Goal: Task Accomplishment & Management: Manage account settings

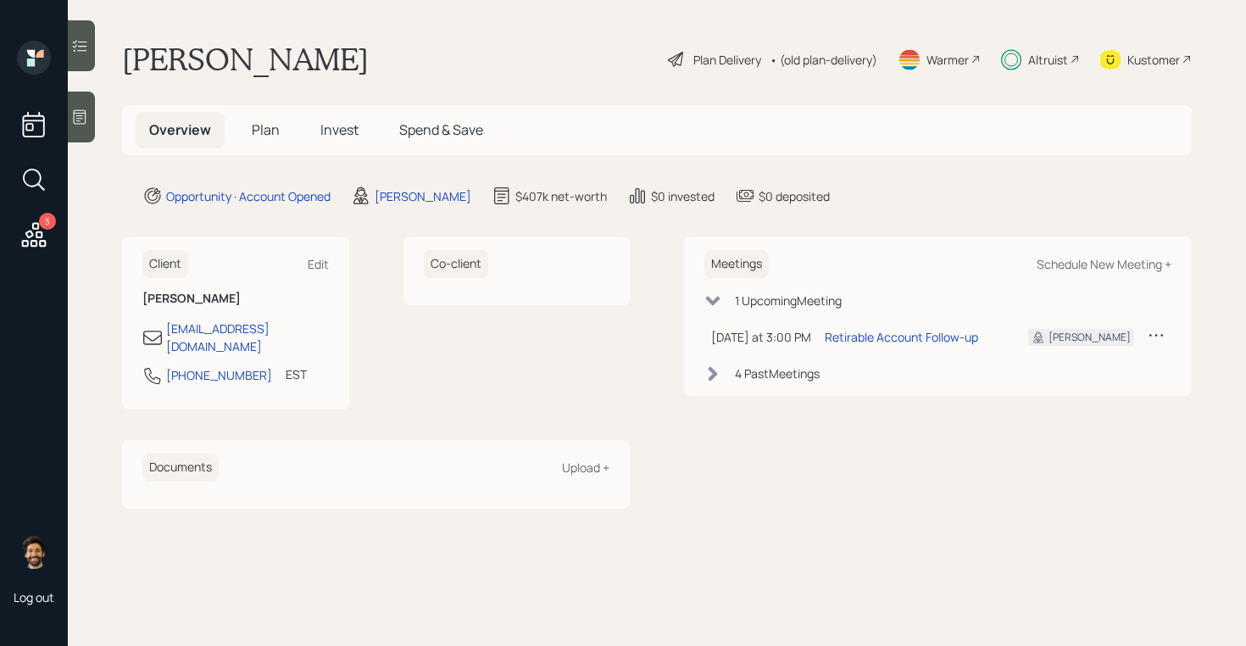
click at [336, 119] on h5 "Invest" at bounding box center [339, 130] width 65 height 36
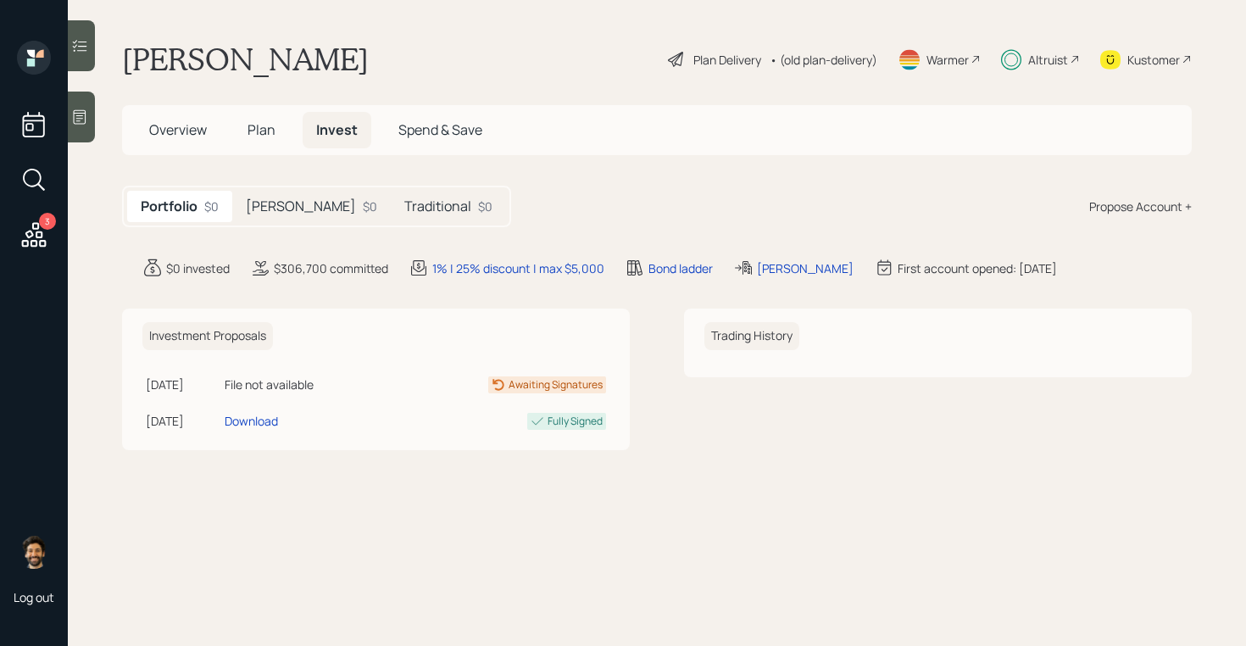
click at [283, 211] on div "[PERSON_NAME] $0" at bounding box center [311, 206] width 158 height 31
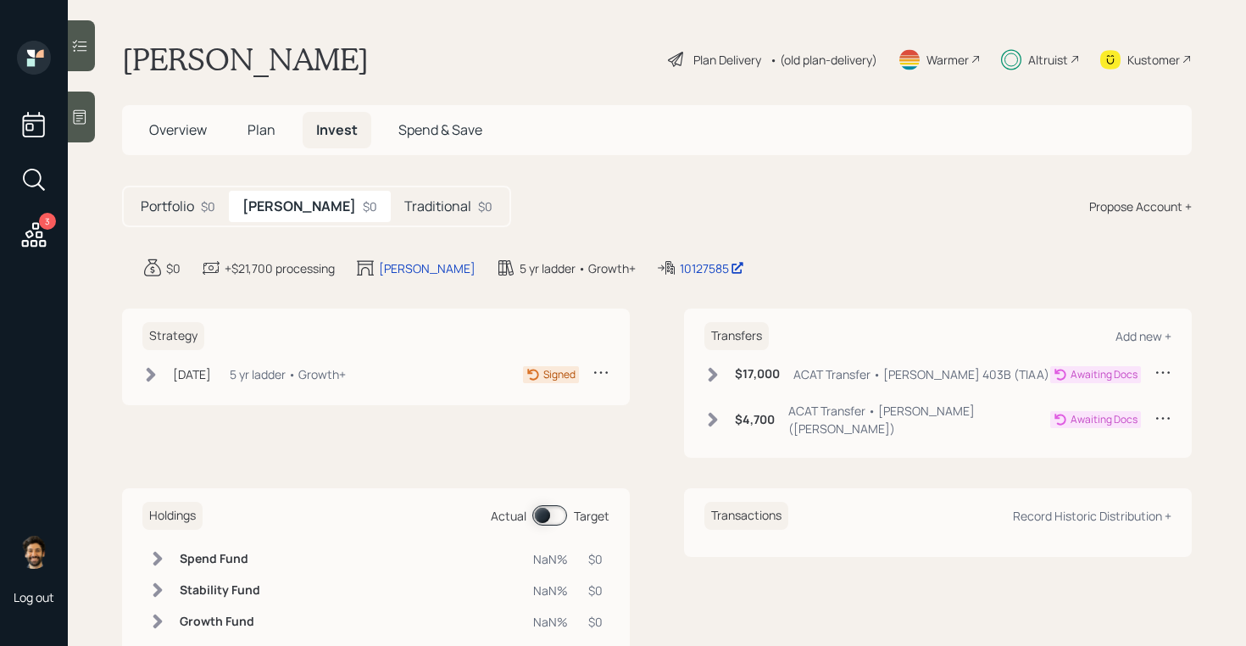
click at [243, 374] on div "[DATE] [DATE] 9:07 AM EDT 5 yr ladder • Growth+" at bounding box center [243, 374] width 203 height 21
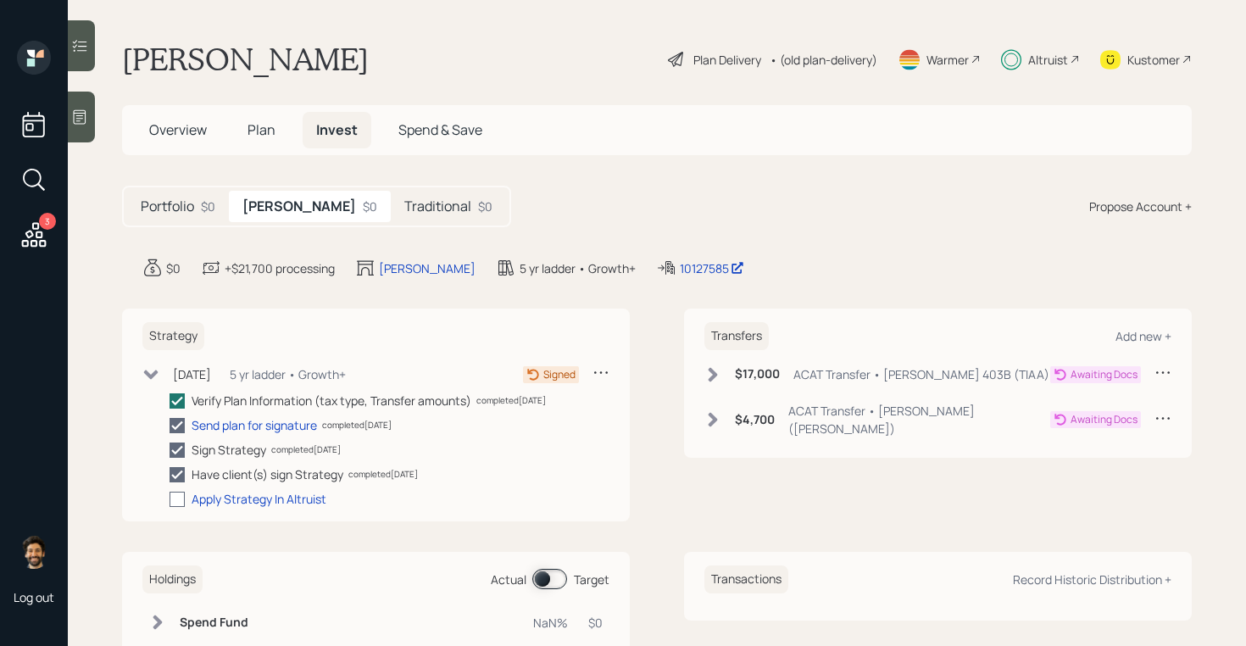
click at [182, 496] on div at bounding box center [176, 498] width 15 height 15
click at [169, 498] on input "checkbox" at bounding box center [169, 498] width 1 height 1
checkbox input "true"
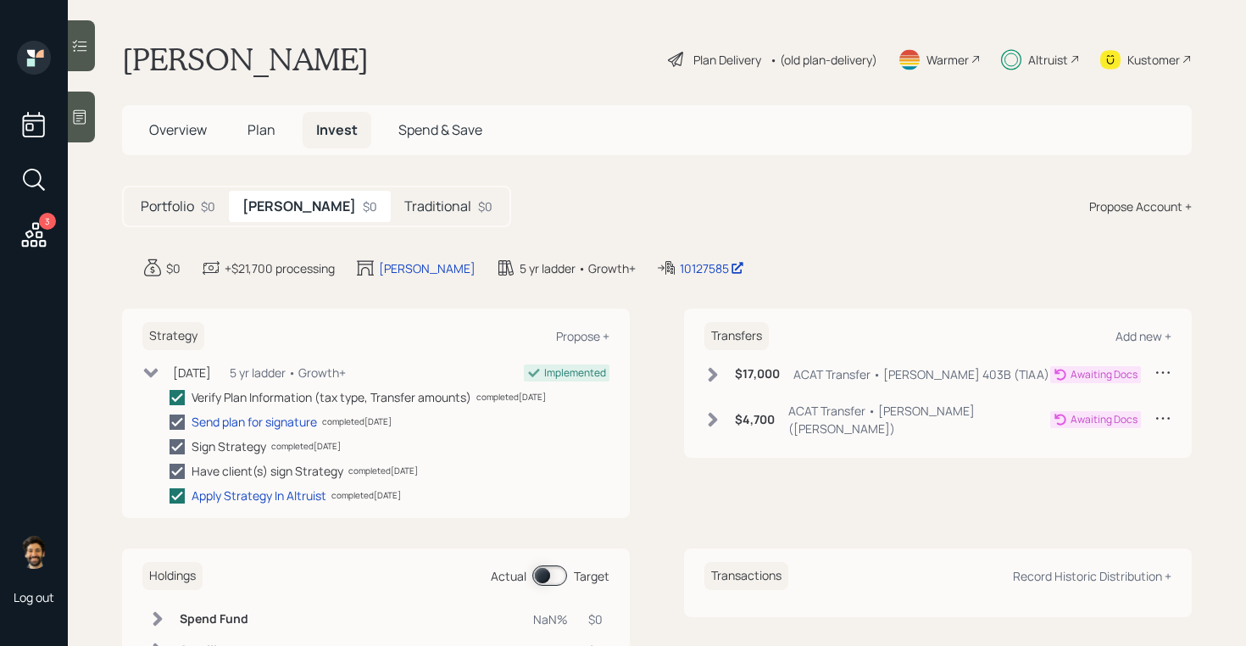
click at [478, 208] on div "$0" at bounding box center [485, 206] width 14 height 18
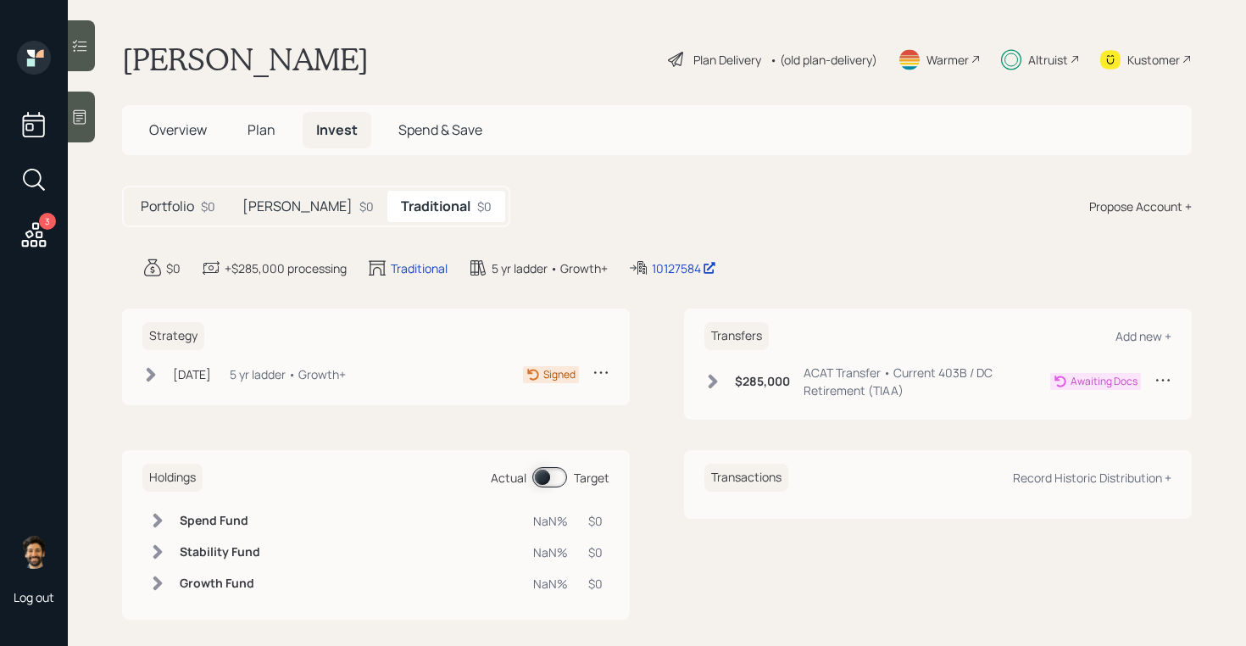
click at [245, 380] on div "[DATE] [DATE] 9:21 AM EDT 5 yr ladder • Growth+" at bounding box center [243, 374] width 203 height 21
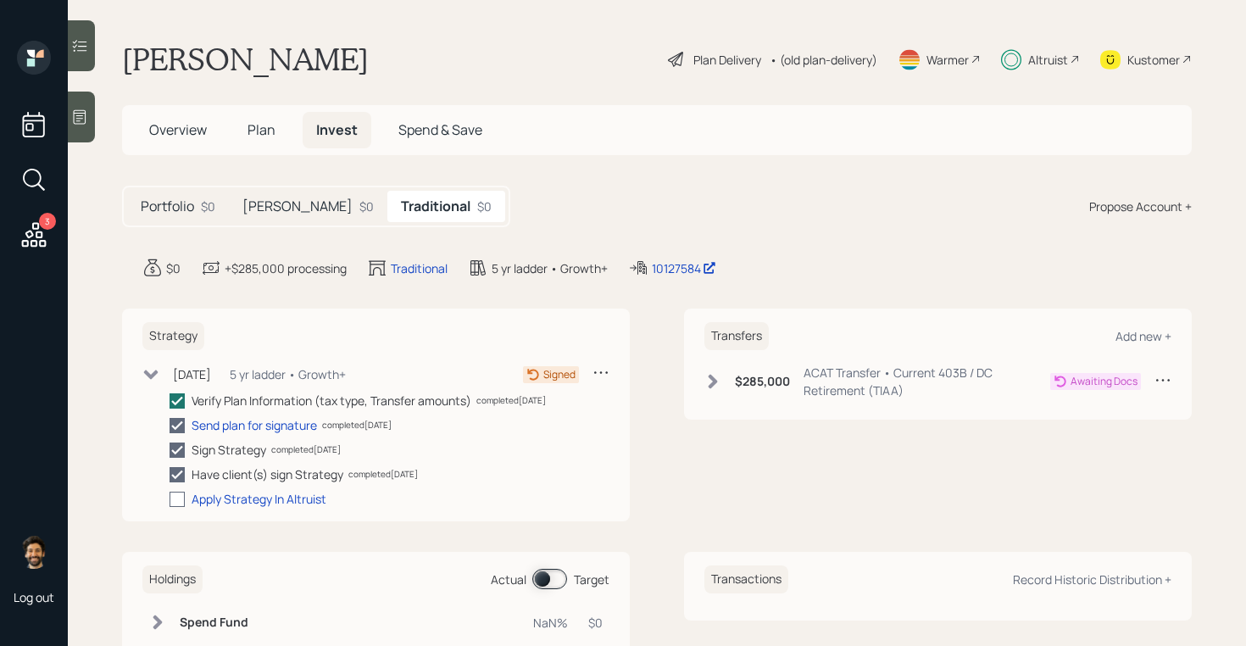
click at [175, 502] on div at bounding box center [176, 498] width 15 height 15
click at [169, 499] on input "checkbox" at bounding box center [169, 498] width 1 height 1
checkbox input "true"
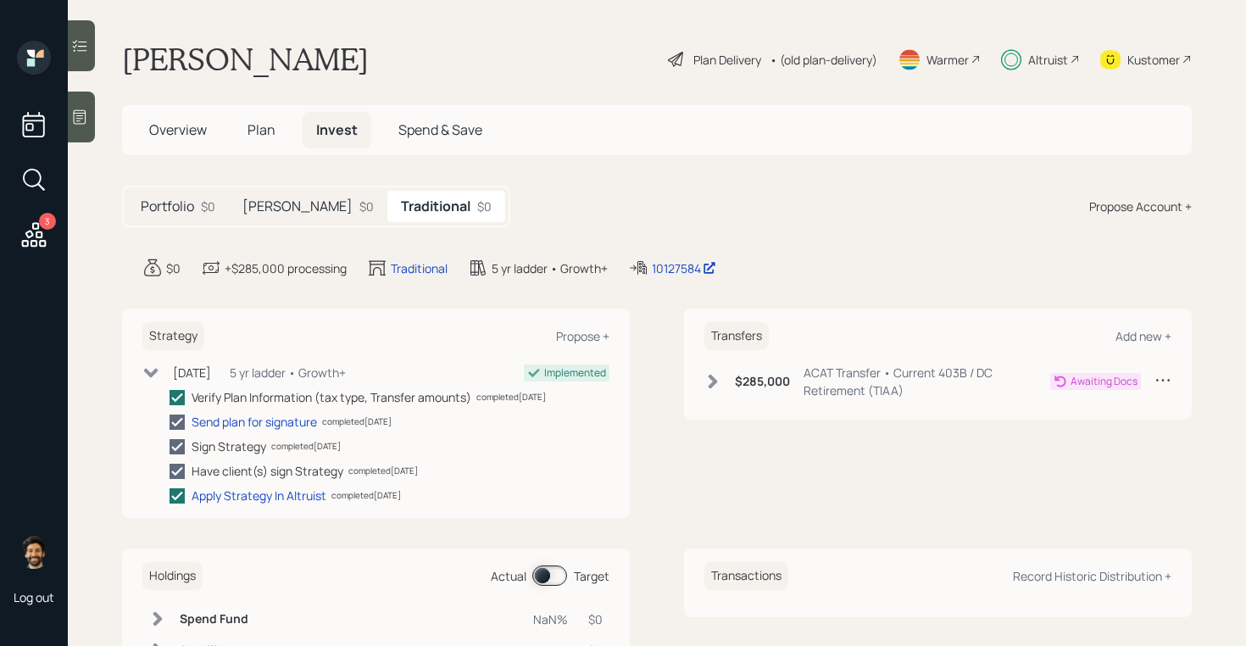
click at [1019, 49] on icon at bounding box center [1011, 59] width 20 height 21
click at [252, 125] on span "Plan" at bounding box center [261, 129] width 28 height 19
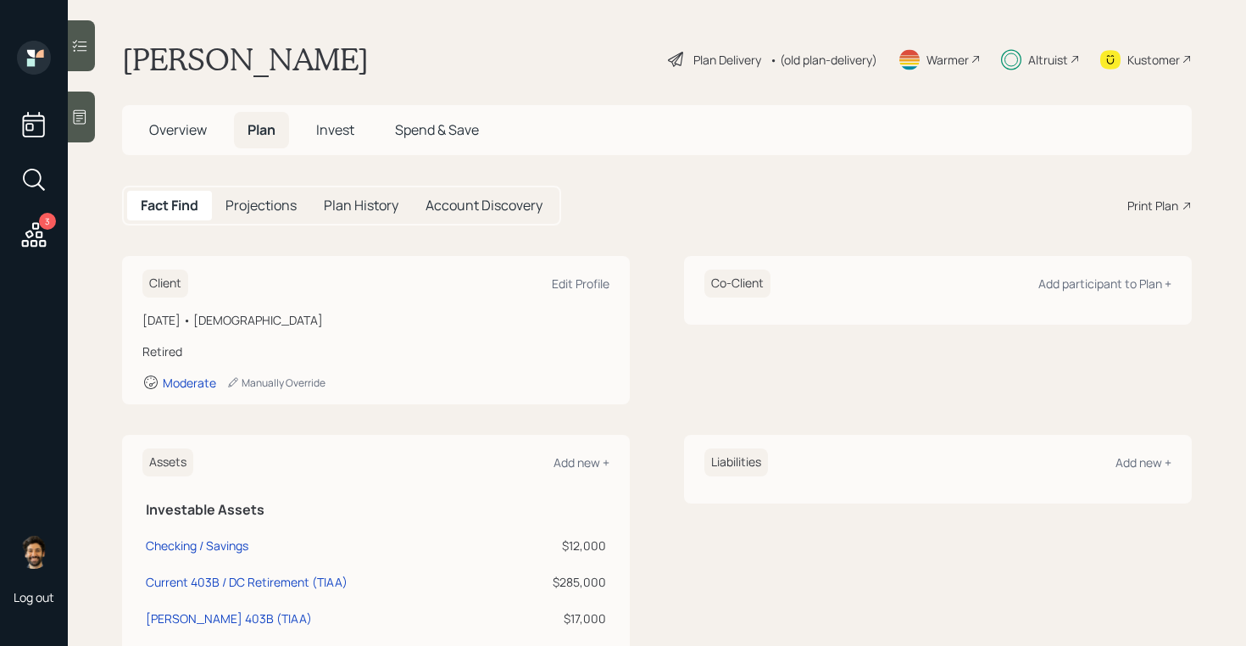
click at [192, 136] on span "Overview" at bounding box center [178, 129] width 58 height 19
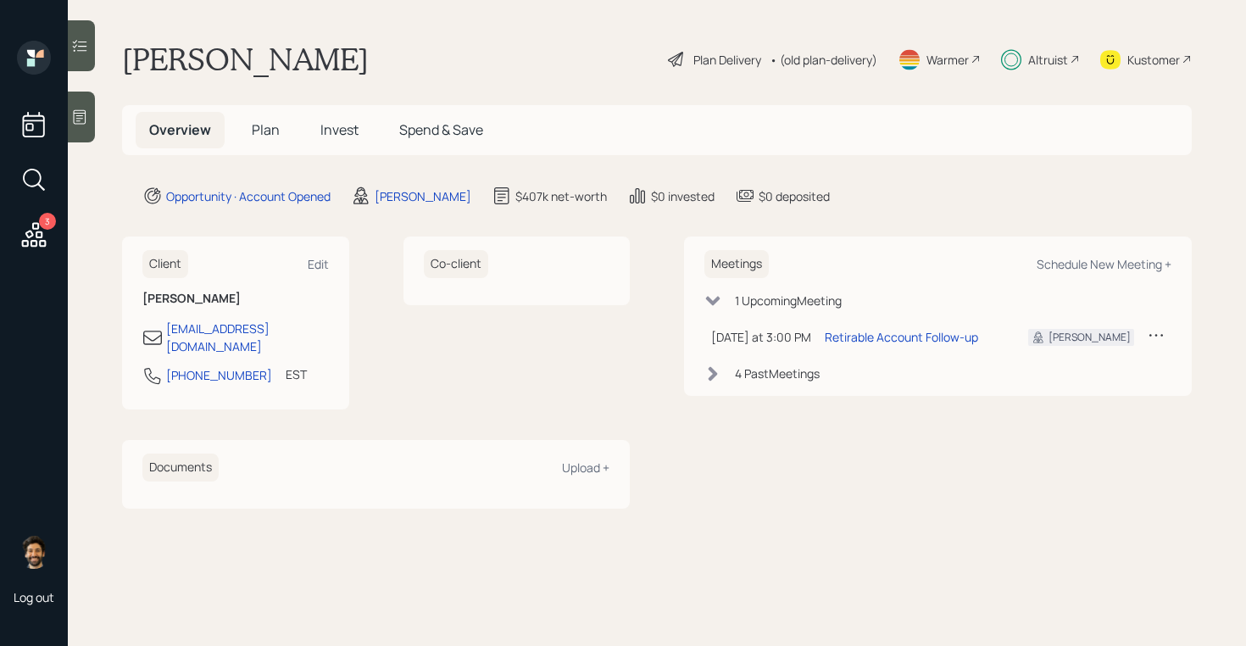
click at [713, 375] on icon at bounding box center [712, 373] width 9 height 14
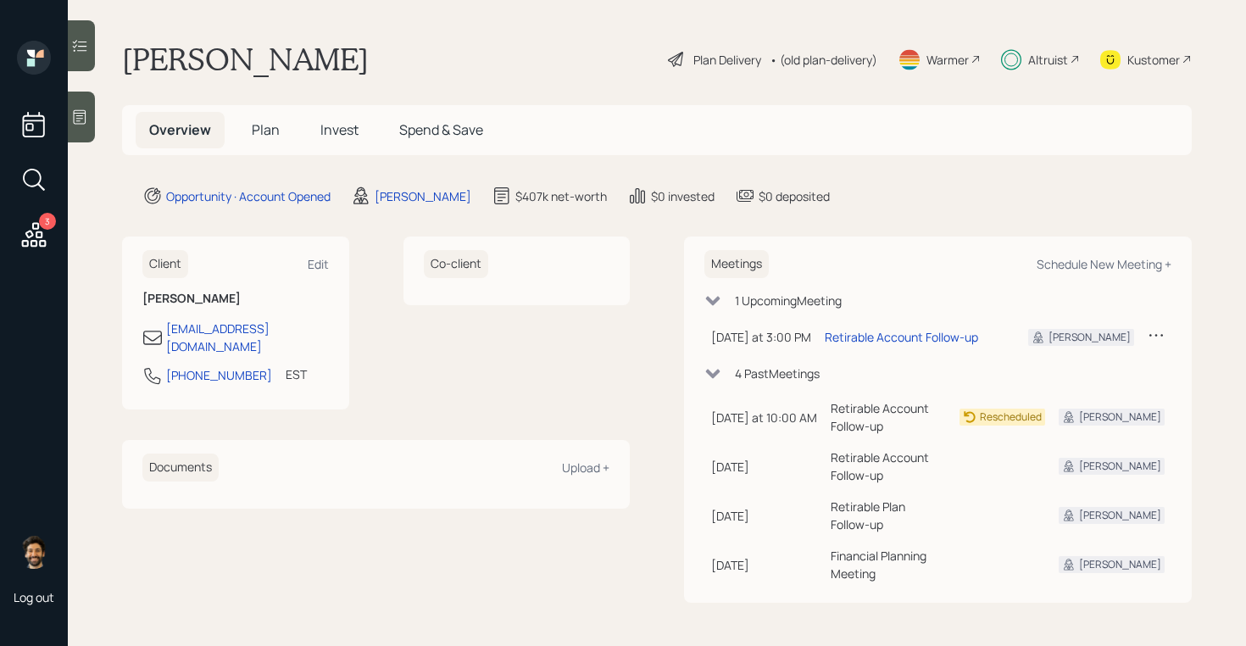
click at [712, 367] on icon at bounding box center [712, 373] width 17 height 17
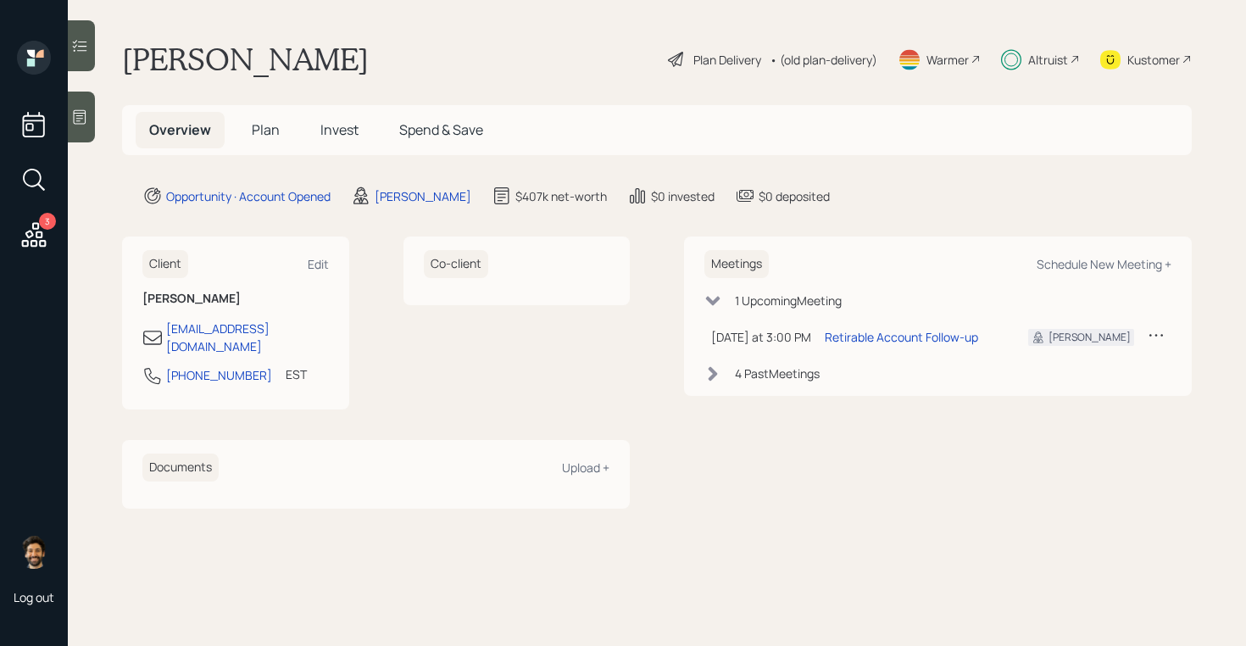
click at [335, 137] on span "Invest" at bounding box center [339, 129] width 38 height 19
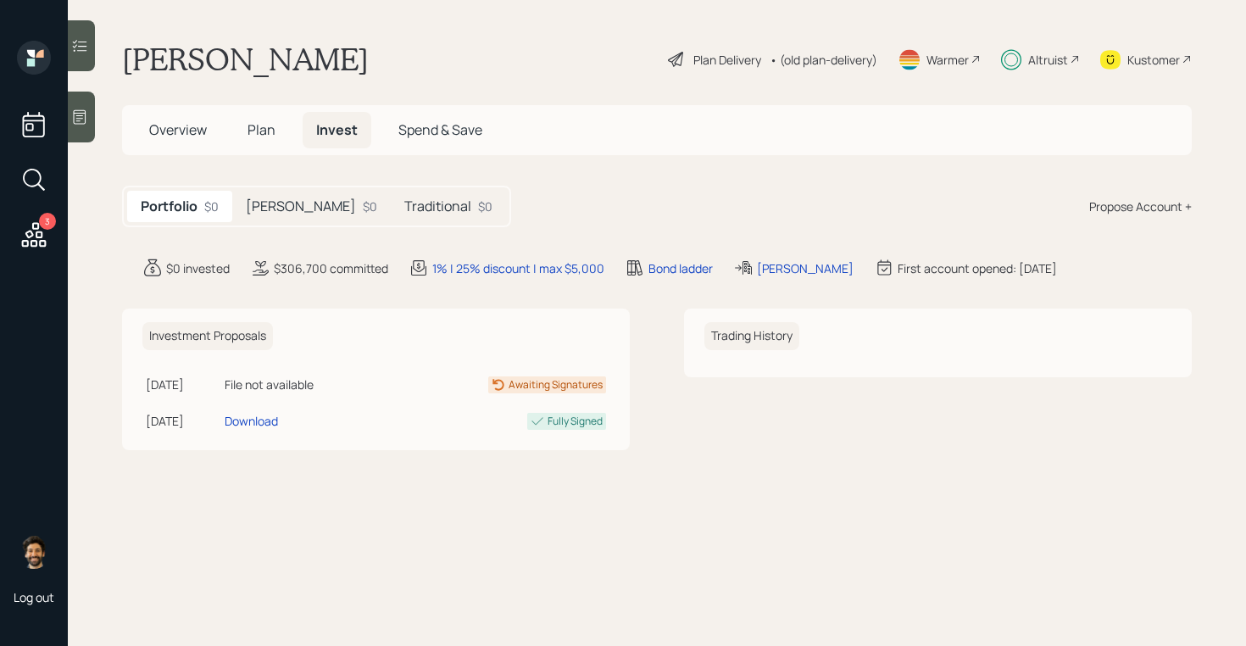
click at [363, 210] on div "$0" at bounding box center [370, 206] width 14 height 18
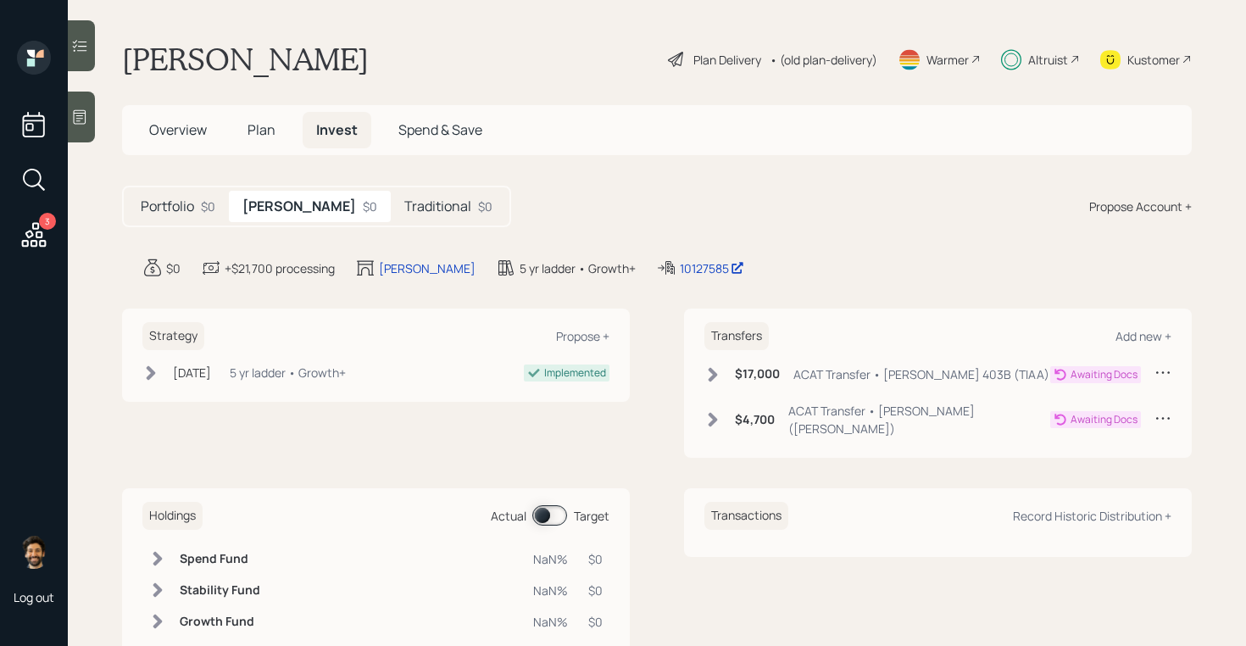
scroll to position [3, 0]
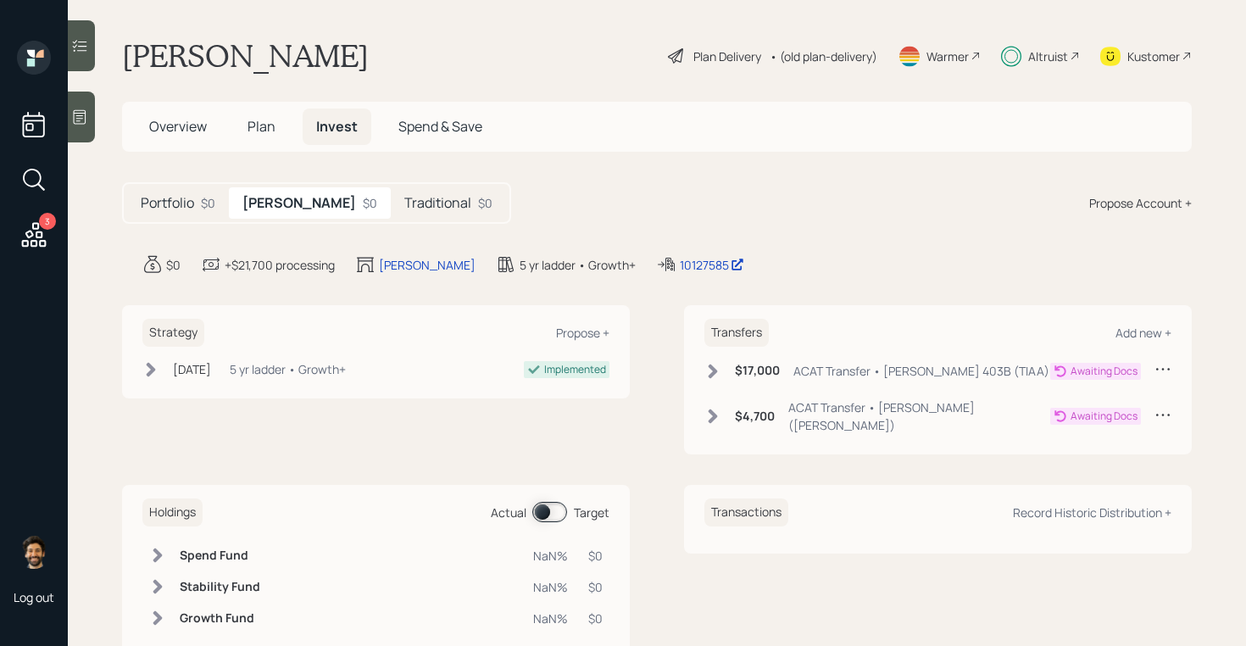
click at [187, 198] on h5 "Portfolio" at bounding box center [167, 203] width 53 height 16
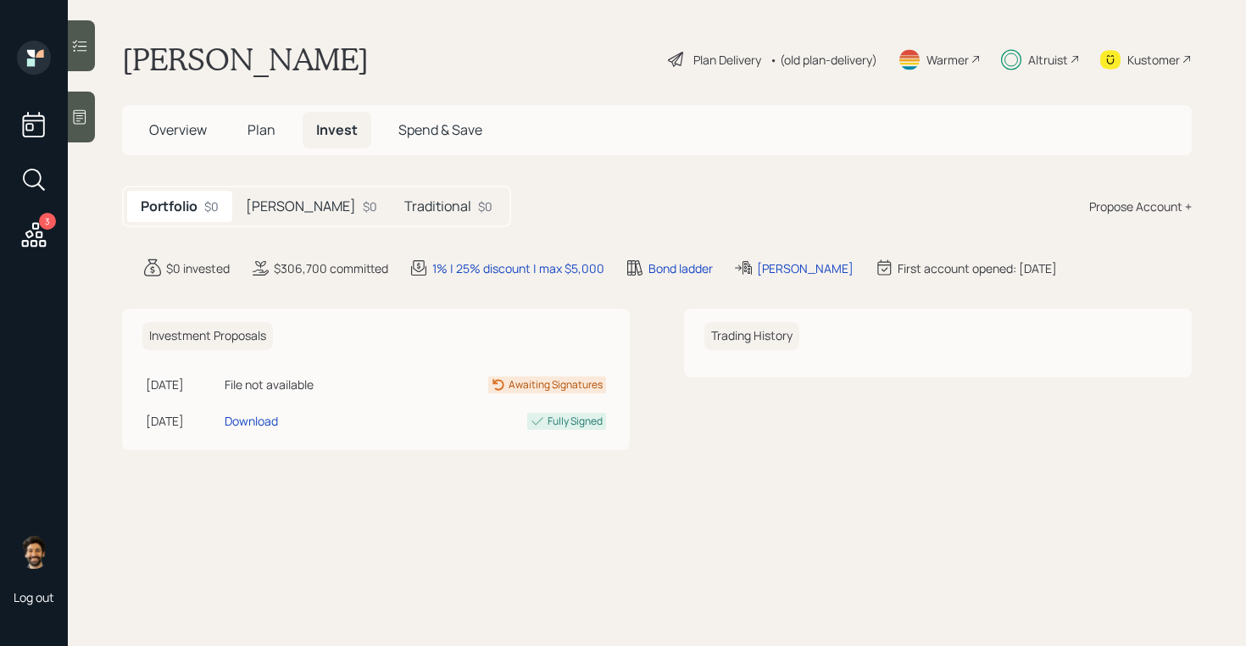
click at [232, 133] on div "Overview Plan Invest Spend & Save" at bounding box center [316, 130] width 360 height 36
click at [261, 130] on span "Plan" at bounding box center [261, 129] width 28 height 19
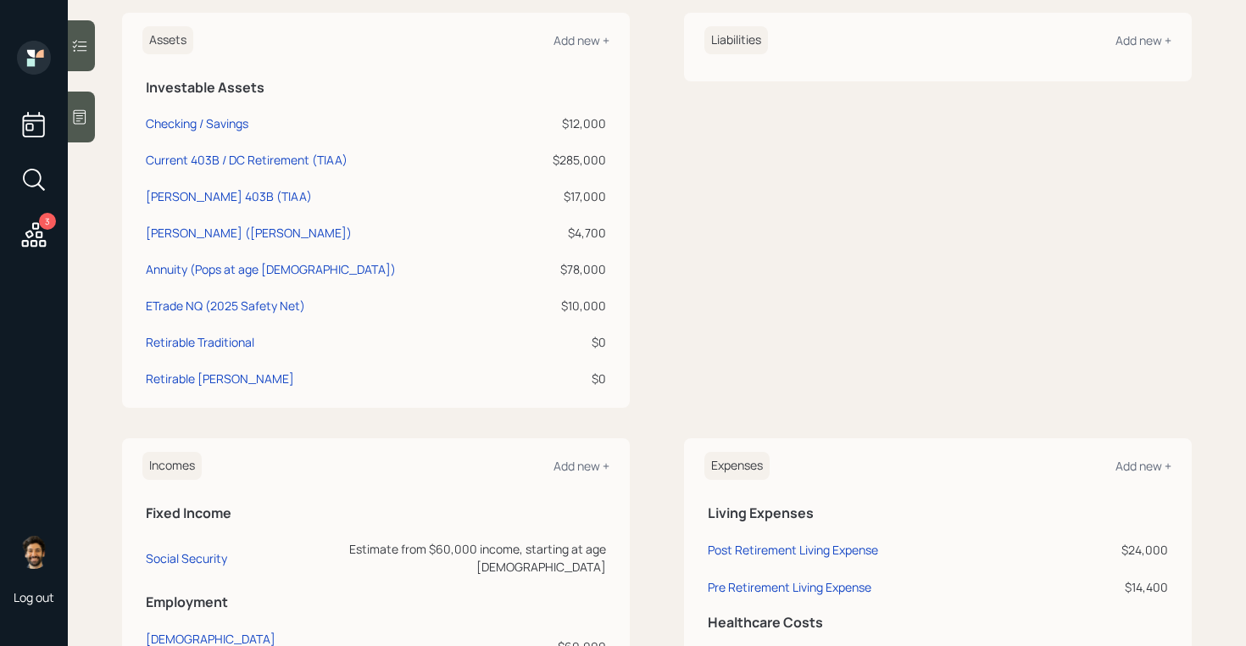
scroll to position [518, 0]
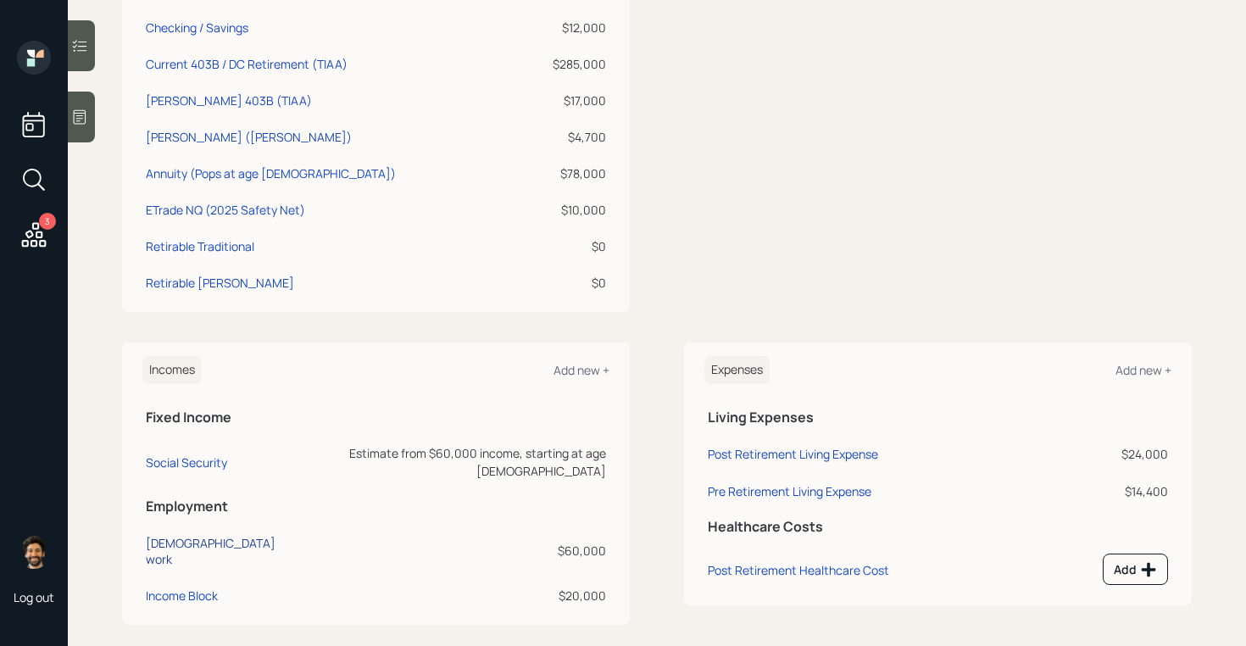
click at [184, 535] on div "Full-time work" at bounding box center [220, 551] width 149 height 32
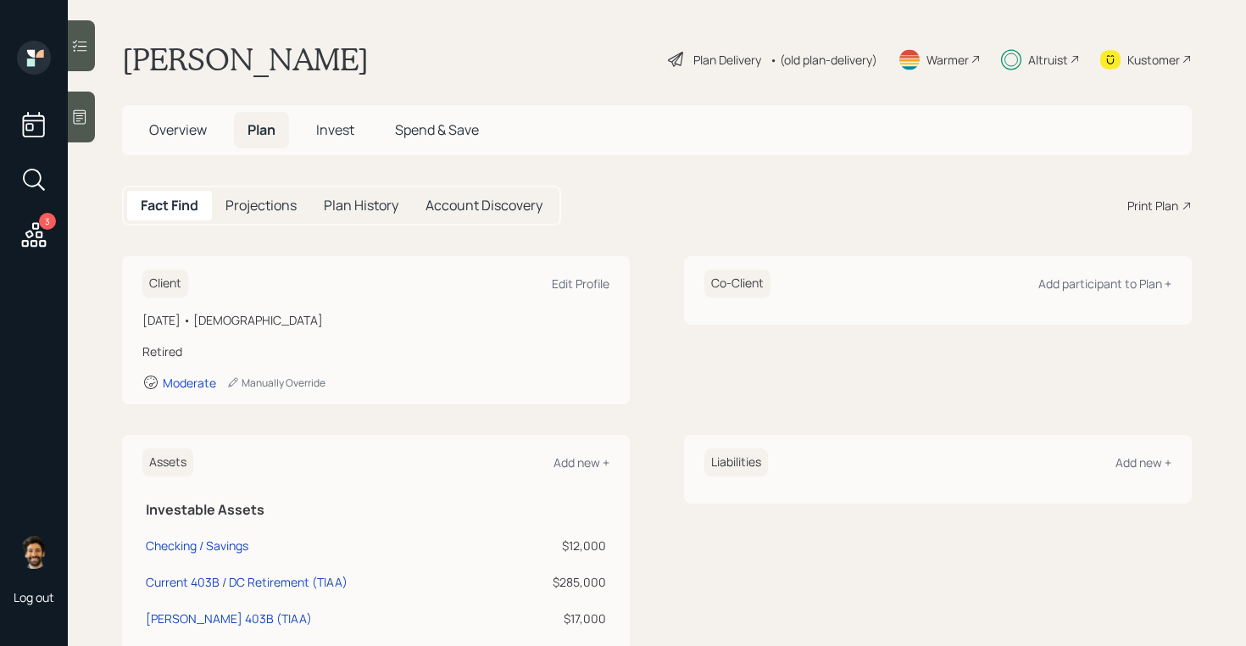
click at [1041, 62] on div "Altruist" at bounding box center [1048, 60] width 40 height 18
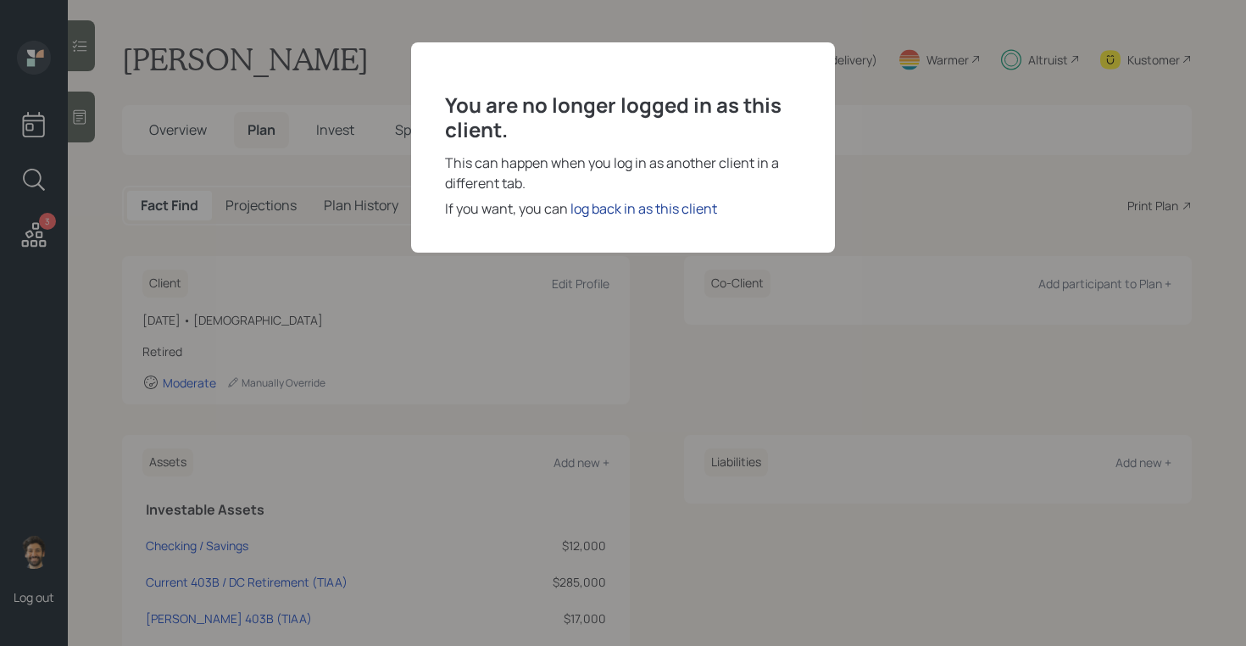
click at [633, 204] on div "log back in as this client" at bounding box center [643, 208] width 147 height 20
